Goal: Task Accomplishment & Management: Use online tool/utility

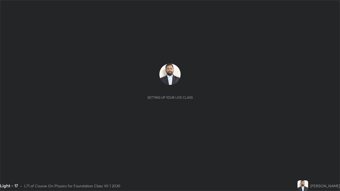
scroll to position [191, 340]
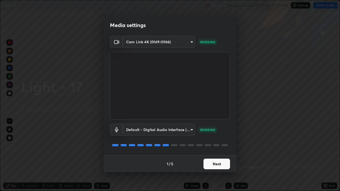
click at [218, 164] on button "Next" at bounding box center [216, 164] width 27 height 11
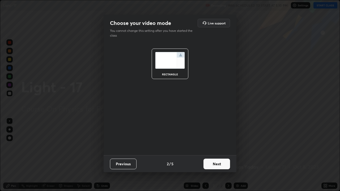
click at [220, 164] on button "Next" at bounding box center [216, 164] width 27 height 11
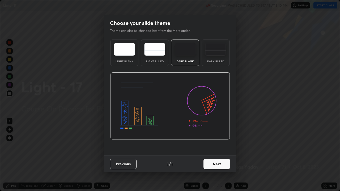
click at [216, 166] on button "Next" at bounding box center [216, 164] width 27 height 11
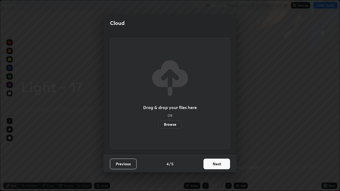
click at [173, 124] on label "Browse" at bounding box center [170, 124] width 24 height 8
click at [158, 124] on input "Browse" at bounding box center [158, 124] width 0 height 8
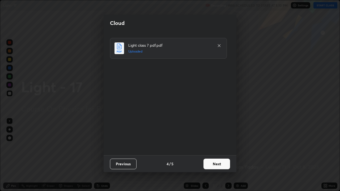
click at [222, 165] on button "Next" at bounding box center [216, 164] width 27 height 11
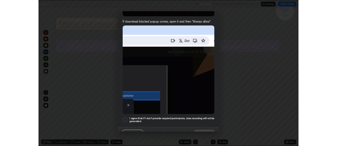
scroll to position [108, 0]
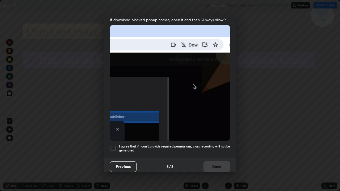
click at [111, 147] on div at bounding box center [113, 148] width 6 height 6
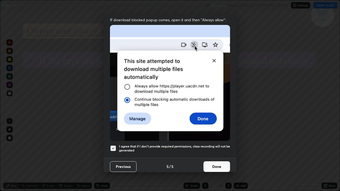
click at [210, 165] on button "Done" at bounding box center [216, 166] width 27 height 11
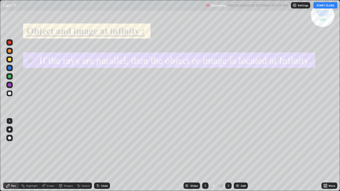
click at [323, 6] on button "START CLASS" at bounding box center [325, 5] width 24 height 6
click at [205, 186] on icon at bounding box center [205, 186] width 4 height 4
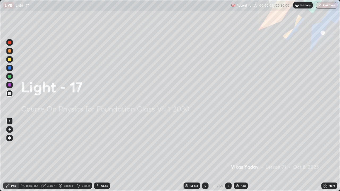
click at [238, 185] on img at bounding box center [237, 186] width 4 height 4
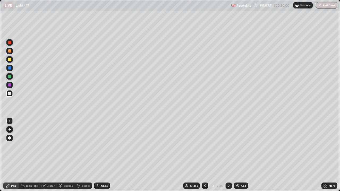
click at [228, 187] on icon at bounding box center [228, 186] width 4 height 4
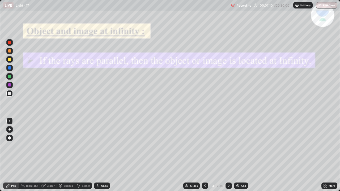
click at [48, 186] on div "Eraser" at bounding box center [51, 186] width 8 height 3
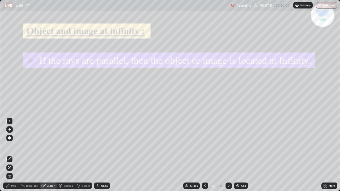
click at [11, 170] on div at bounding box center [9, 168] width 6 height 6
click at [12, 187] on div "Pen" at bounding box center [13, 186] width 5 height 3
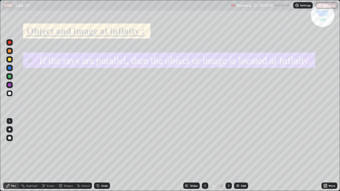
click at [44, 186] on icon at bounding box center [43, 186] width 3 height 3
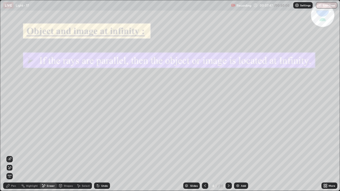
click at [11, 188] on div "Pen" at bounding box center [11, 186] width 16 height 6
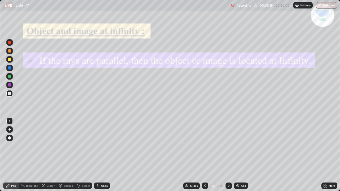
click at [228, 186] on icon at bounding box center [228, 186] width 4 height 4
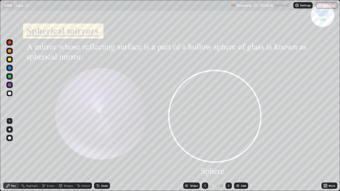
click at [204, 186] on icon at bounding box center [205, 186] width 4 height 4
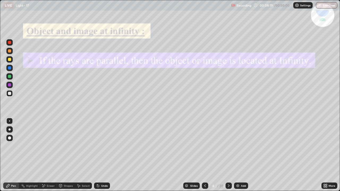
click at [238, 185] on img at bounding box center [238, 186] width 4 height 4
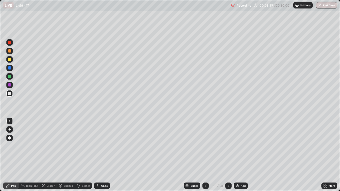
click at [10, 85] on div at bounding box center [9, 84] width 3 height 3
click at [10, 94] on div at bounding box center [9, 93] width 3 height 3
click at [9, 86] on div at bounding box center [9, 84] width 3 height 3
click at [81, 185] on div "Select" at bounding box center [83, 186] width 17 height 6
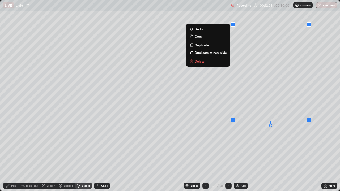
click at [281, 144] on div "0 ° Undo Copy Duplicate Duplicate to new slide Delete" at bounding box center [169, 95] width 339 height 191
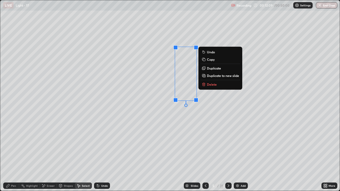
click at [153, 111] on div "0 ° Undo Copy Duplicate Duplicate to new slide Delete" at bounding box center [169, 95] width 339 height 191
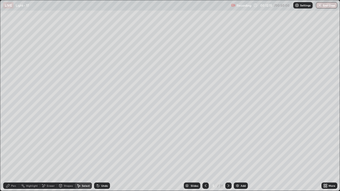
click at [100, 184] on div "Undo" at bounding box center [102, 186] width 16 height 6
click at [10, 185] on div "Pen" at bounding box center [11, 186] width 16 height 6
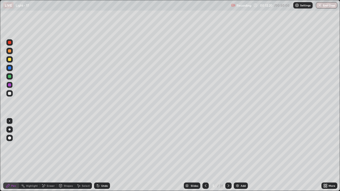
click at [10, 93] on div at bounding box center [9, 93] width 3 height 3
click at [236, 186] on img at bounding box center [237, 186] width 4 height 4
click at [10, 94] on div at bounding box center [9, 93] width 3 height 3
click at [10, 85] on div at bounding box center [9, 84] width 3 height 3
click at [10, 93] on div at bounding box center [9, 93] width 3 height 3
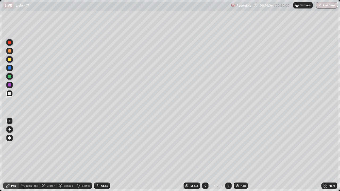
click at [8, 85] on div at bounding box center [9, 84] width 3 height 3
click at [9, 96] on div at bounding box center [9, 93] width 6 height 6
click at [49, 186] on div "Eraser" at bounding box center [51, 186] width 8 height 3
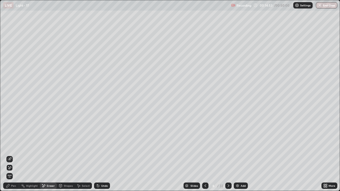
click at [13, 187] on div "Pen" at bounding box center [13, 186] width 5 height 3
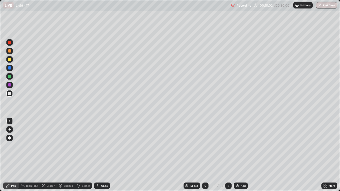
click at [205, 187] on icon at bounding box center [205, 186] width 4 height 4
click at [11, 62] on div at bounding box center [9, 59] width 6 height 6
click at [228, 186] on icon at bounding box center [228, 186] width 4 height 4
click at [205, 189] on div at bounding box center [205, 186] width 6 height 6
click at [228, 187] on icon at bounding box center [229, 186] width 2 height 3
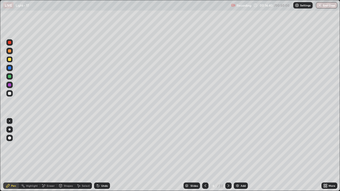
click at [228, 186] on icon at bounding box center [228, 186] width 4 height 4
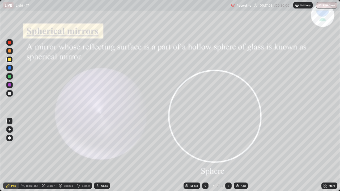
click at [205, 185] on icon at bounding box center [205, 186] width 4 height 4
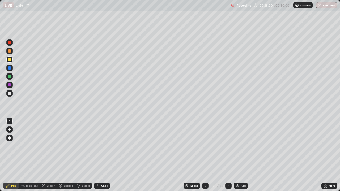
click at [228, 186] on icon at bounding box center [228, 186] width 4 height 4
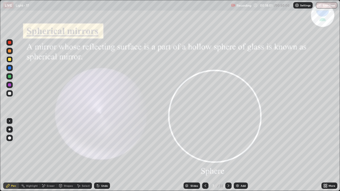
click at [205, 186] on icon at bounding box center [205, 186] width 4 height 4
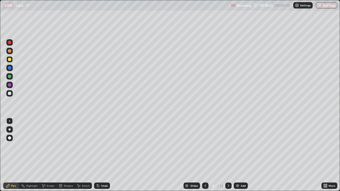
click at [237, 185] on img at bounding box center [237, 186] width 4 height 4
click at [205, 187] on icon at bounding box center [205, 186] width 4 height 4
click at [205, 186] on icon at bounding box center [205, 186] width 4 height 4
click at [10, 42] on div at bounding box center [9, 42] width 3 height 3
click at [97, 186] on icon at bounding box center [98, 186] width 2 height 2
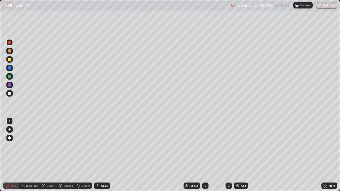
click at [98, 186] on icon at bounding box center [98, 186] width 2 height 2
click at [228, 186] on icon at bounding box center [228, 186] width 4 height 4
click at [205, 187] on icon at bounding box center [205, 186] width 4 height 4
click at [229, 186] on icon at bounding box center [228, 186] width 4 height 4
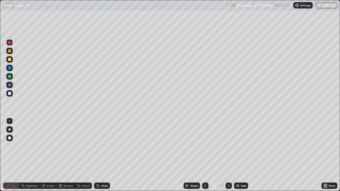
click at [237, 187] on img at bounding box center [238, 186] width 4 height 4
click at [11, 61] on div at bounding box center [9, 59] width 3 height 3
click at [204, 186] on icon at bounding box center [205, 186] width 4 height 4
click at [205, 186] on icon at bounding box center [205, 186] width 4 height 4
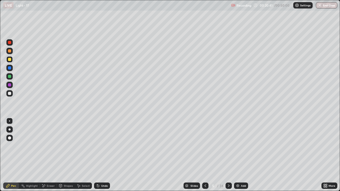
click at [230, 189] on div at bounding box center [228, 186] width 6 height 11
click at [228, 189] on div at bounding box center [228, 186] width 6 height 6
click at [228, 185] on icon at bounding box center [229, 186] width 2 height 3
click at [228, 186] on icon at bounding box center [228, 186] width 4 height 4
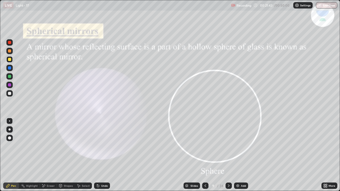
click at [228, 186] on icon at bounding box center [228, 186] width 4 height 4
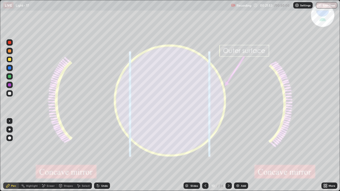
click at [228, 186] on icon at bounding box center [228, 186] width 4 height 4
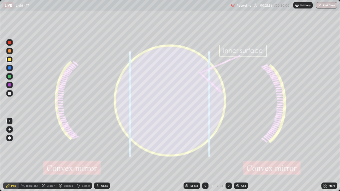
click at [229, 186] on icon at bounding box center [229, 186] width 2 height 3
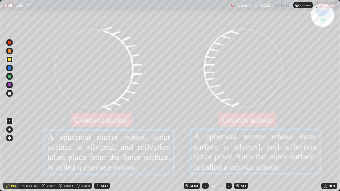
click at [49, 188] on div "Eraser" at bounding box center [48, 186] width 17 height 6
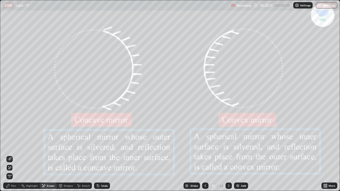
click at [12, 188] on div "Pen" at bounding box center [11, 186] width 16 height 6
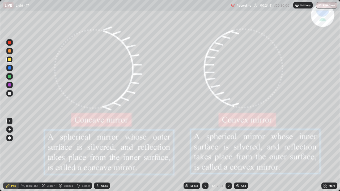
click at [228, 185] on icon at bounding box center [228, 186] width 4 height 4
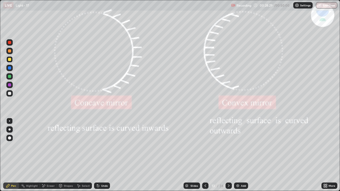
click at [228, 186] on icon at bounding box center [228, 186] width 4 height 4
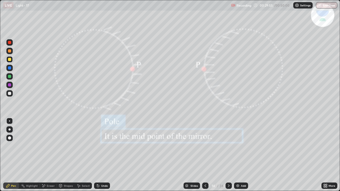
click at [228, 187] on icon at bounding box center [228, 186] width 4 height 4
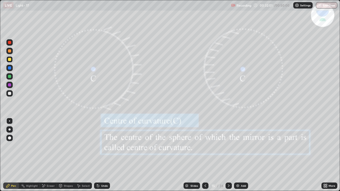
click at [228, 186] on icon at bounding box center [228, 186] width 4 height 4
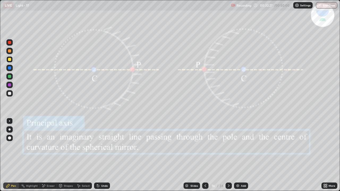
click at [97, 186] on icon at bounding box center [98, 186] width 2 height 2
click at [99, 185] on icon at bounding box center [98, 186] width 4 height 4
click at [99, 186] on icon at bounding box center [98, 186] width 4 height 4
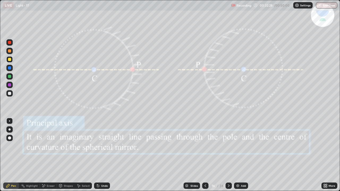
click at [98, 186] on icon at bounding box center [98, 186] width 2 height 2
click at [98, 187] on icon at bounding box center [98, 186] width 4 height 4
click at [97, 186] on icon at bounding box center [98, 186] width 2 height 2
click at [228, 186] on icon at bounding box center [228, 186] width 4 height 4
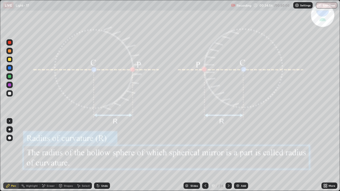
click at [228, 186] on icon at bounding box center [228, 186] width 4 height 4
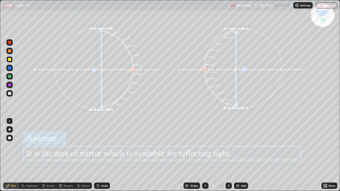
click at [319, 8] on button "End Class" at bounding box center [327, 5] width 22 height 6
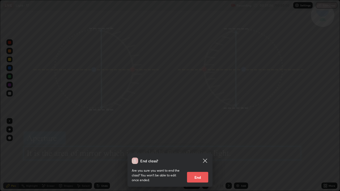
click at [202, 177] on button "End" at bounding box center [197, 177] width 21 height 11
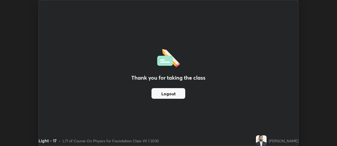
scroll to position [26405, 26214]
click at [164, 92] on button "Logout" at bounding box center [168, 93] width 34 height 11
